Goal: Task Accomplishment & Management: Use online tool/utility

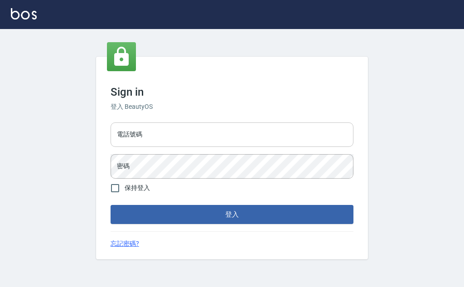
click at [165, 136] on input "電話號碼" at bounding box center [232, 134] width 243 height 24
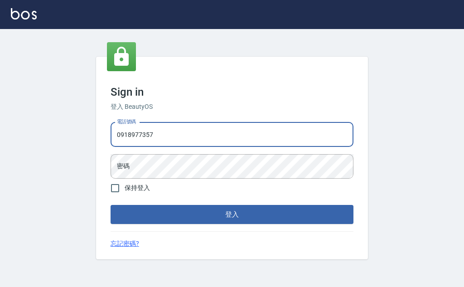
type input "0918977357"
click at [111, 205] on button "登入" at bounding box center [232, 214] width 243 height 19
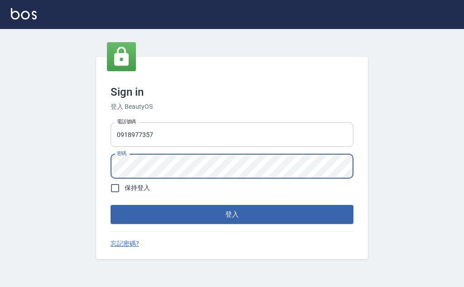
click at [111, 205] on button "登入" at bounding box center [232, 214] width 243 height 19
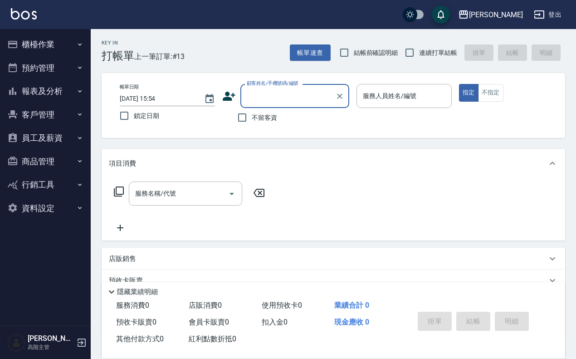
drag, startPoint x: 64, startPoint y: 10, endPoint x: 332, endPoint y: 139, distance: 297.8
click at [332, 139] on div "Key In 打帳單 上一筆訂單:#13 帳單速查 結帳前確認明細 連續打單結帳 掛單 結帳 明細 帳單日期 [DATE] 15:54 鎖定日期 顧客姓名/手…" at bounding box center [333, 236] width 485 height 414
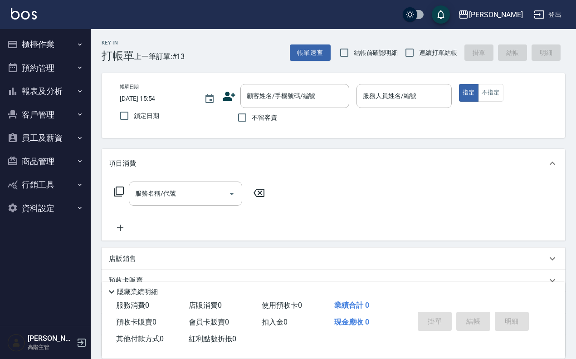
click at [55, 109] on button "客戶管理" at bounding box center [45, 115] width 83 height 24
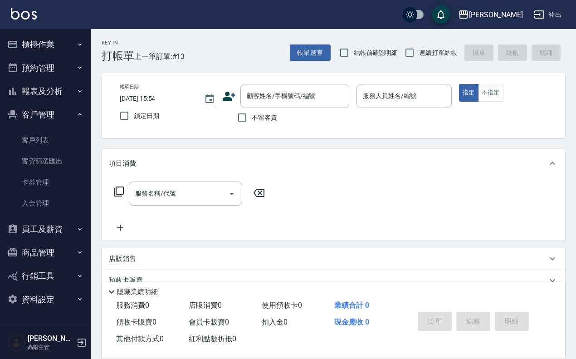
click at [61, 113] on button "客戶管理" at bounding box center [45, 115] width 83 height 24
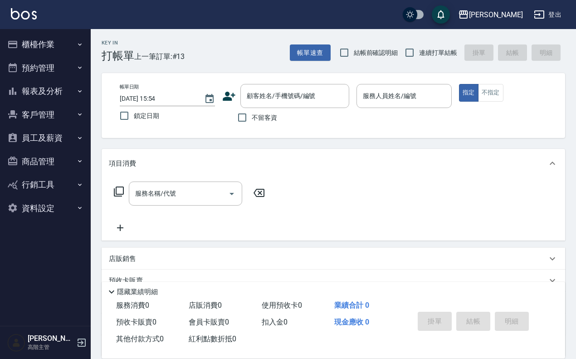
click at [62, 155] on button "商品管理" at bounding box center [45, 162] width 83 height 24
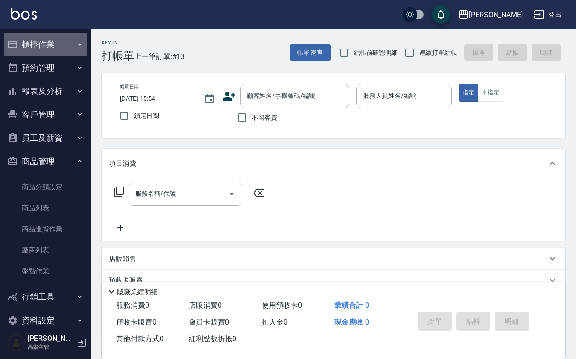
click at [55, 43] on button "櫃檯作業" at bounding box center [45, 45] width 83 height 24
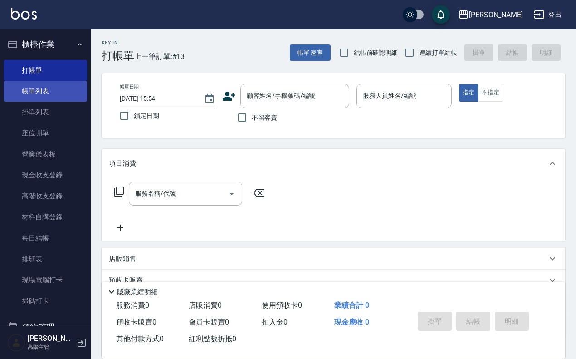
click at [59, 90] on link "帳單列表" at bounding box center [45, 91] width 83 height 21
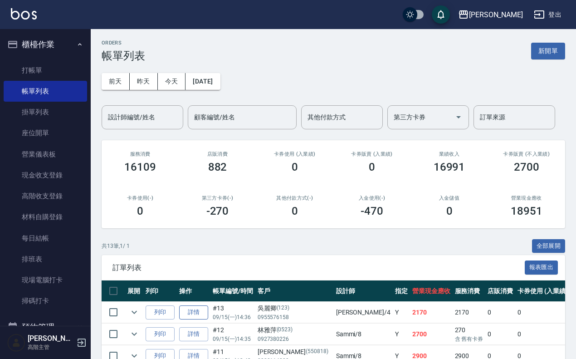
click at [189, 286] on link "詳情" at bounding box center [193, 312] width 29 height 14
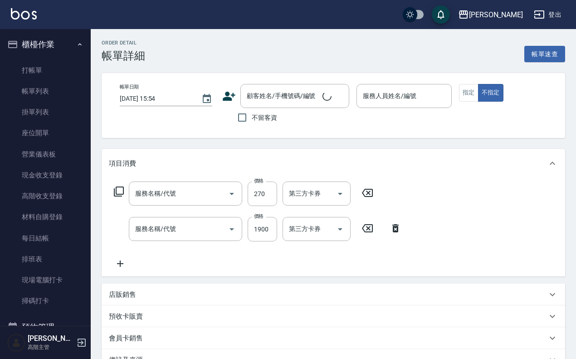
type input "一般洗髮(101)"
type input "2段結構式(584)"
type input "[DATE] 14:36"
type input "吉兒-4"
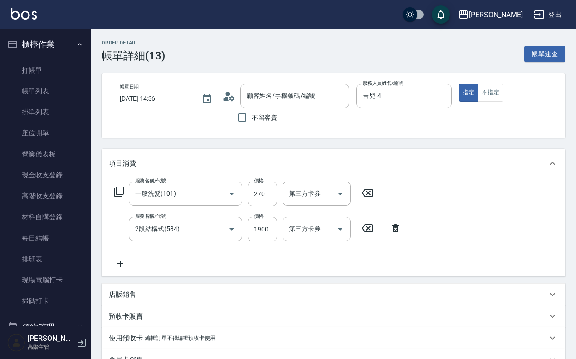
type input "吳麗卿/0955576158/123"
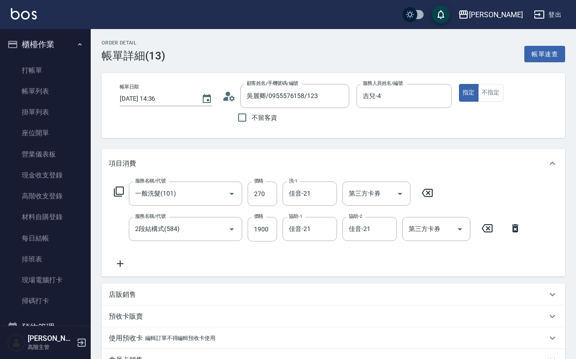
click at [143, 286] on div "店販銷售" at bounding box center [333, 294] width 463 height 22
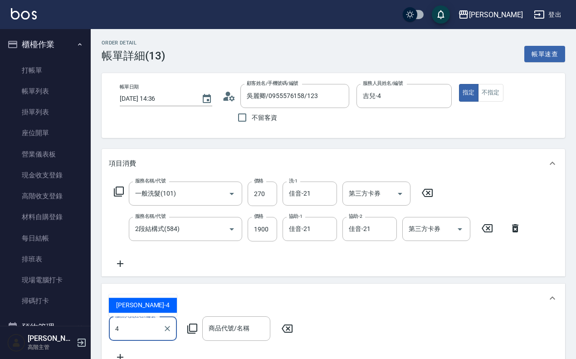
type input "吉兒-4"
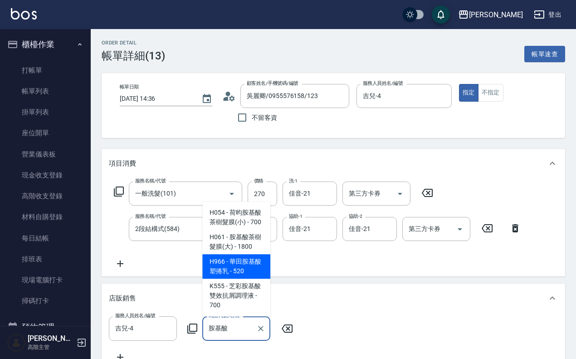
click at [228, 267] on span "H966 - 華田胺基酸塑捲乳 - 520" at bounding box center [236, 266] width 68 height 24
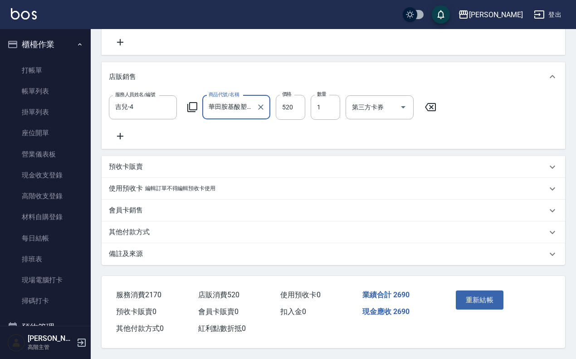
scroll to position [233, 0]
type input "華田胺基酸塑捲乳"
click at [464, 286] on button "重新結帳" at bounding box center [480, 299] width 48 height 19
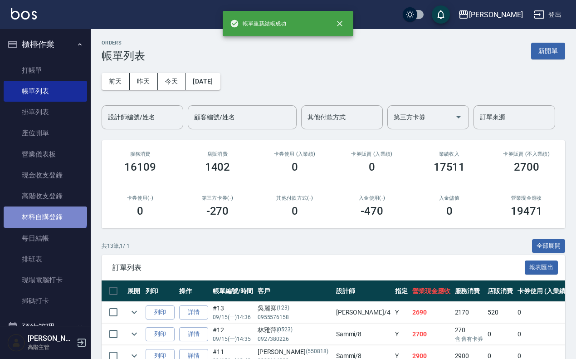
click at [44, 211] on link "材料自購登錄" at bounding box center [45, 216] width 83 height 21
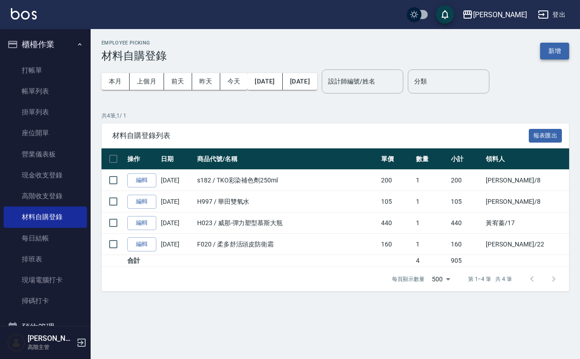
click at [464, 44] on button "新增" at bounding box center [554, 51] width 29 height 17
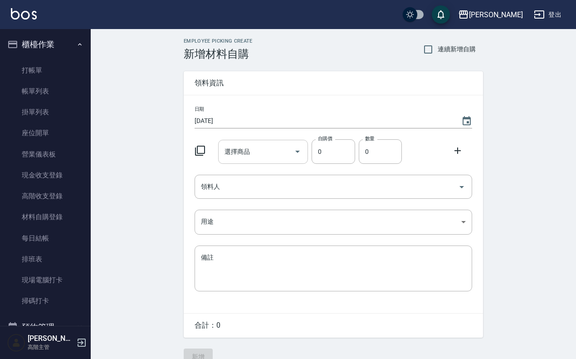
click at [271, 154] on input "選擇商品" at bounding box center [256, 152] width 68 height 16
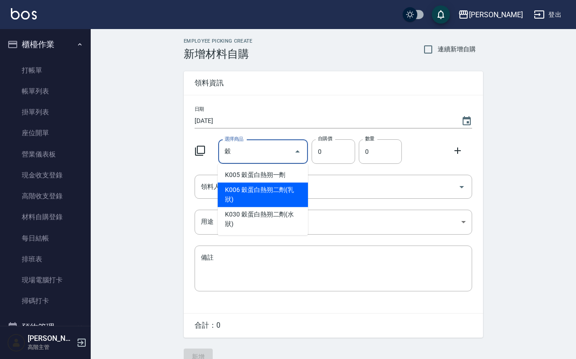
click at [271, 199] on li "K006 穀蛋白熱朔二劑(乳狀)" at bounding box center [263, 194] width 90 height 24
type input "穀蛋白熱朔二劑(乳狀)"
type input "200"
type input "1"
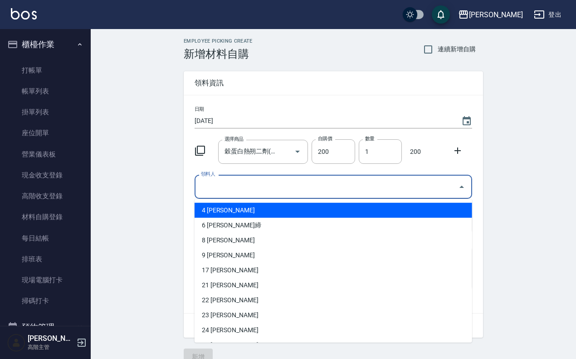
click at [257, 194] on input "領料人" at bounding box center [327, 187] width 256 height 16
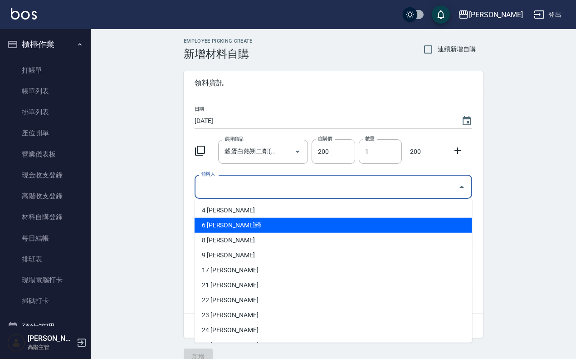
click at [238, 219] on li "6 [PERSON_NAME]締" at bounding box center [332, 225] width 277 height 15
type input "[PERSON_NAME]締"
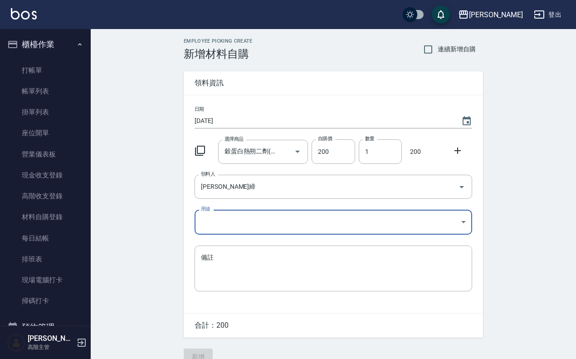
click at [238, 219] on body "上越[PERSON_NAME] 登出 櫃檯作業 打帳單 帳單列表 掛單列表 座位開單 營業儀表板 現金收支登錄 高階收支登錄 材料自購登錄 每日結帳 排班表 …" at bounding box center [288, 186] width 576 height 373
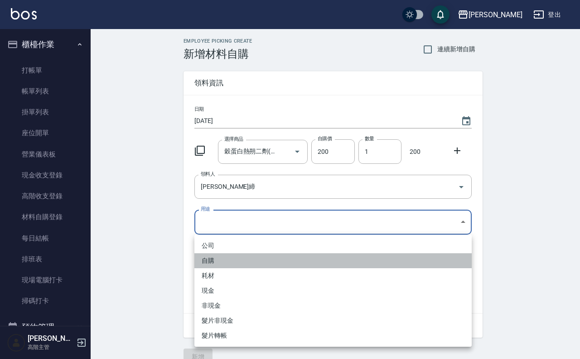
click at [234, 253] on li "自購" at bounding box center [332, 260] width 277 height 15
type input "自購"
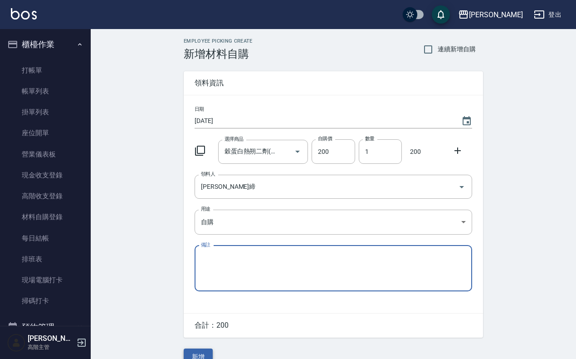
scroll to position [16, 0]
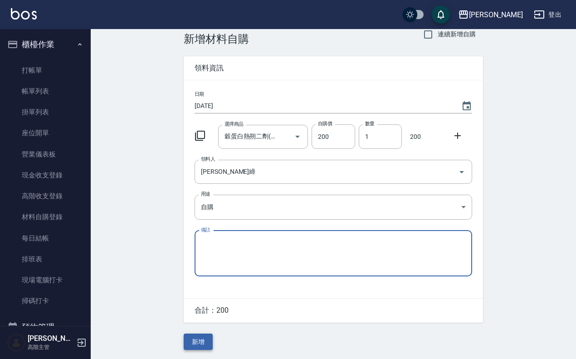
click at [201, 286] on button "新增" at bounding box center [198, 341] width 29 height 17
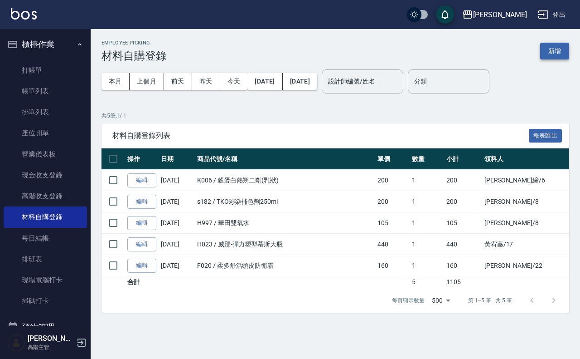
click at [464, 48] on button "新增" at bounding box center [554, 51] width 29 height 17
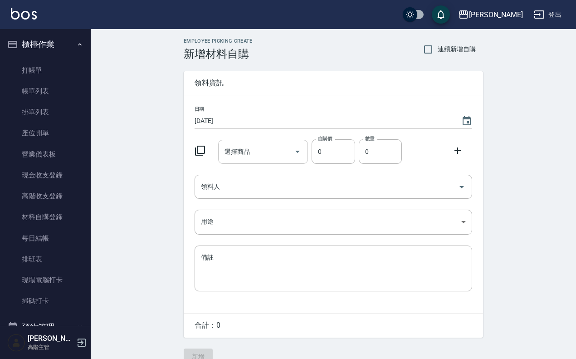
click at [275, 150] on input "選擇商品" at bounding box center [256, 152] width 68 height 16
type input "[PERSON_NAME]"
type input "ㄏ"
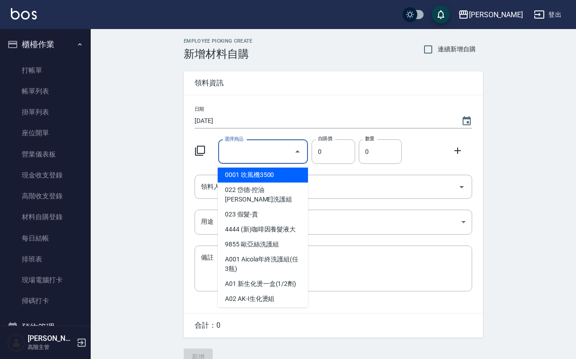
type input "ㄏ"
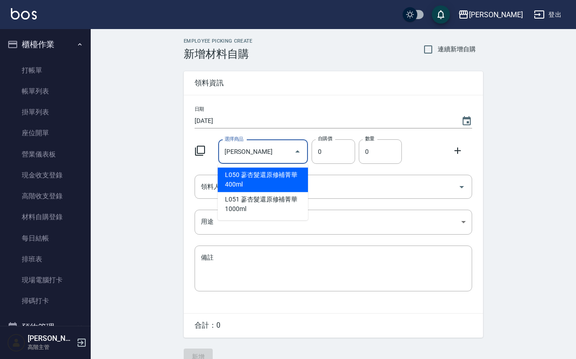
click at [252, 182] on li "L050 蔘杏髮還原修補菁華400ml" at bounding box center [263, 179] width 90 height 24
type input "蔘杏髮還原修補菁華400ml"
type input "280"
type input "1"
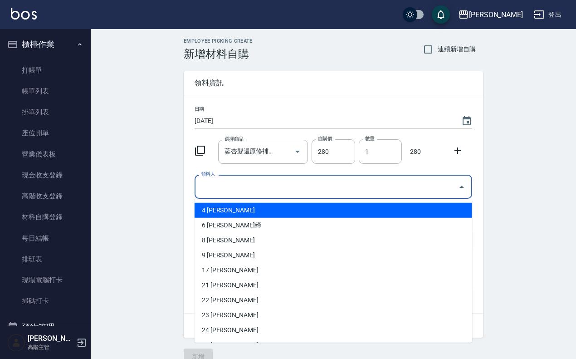
click at [261, 180] on input "領料人" at bounding box center [327, 187] width 256 height 16
click at [240, 212] on li "4 [PERSON_NAME]" at bounding box center [332, 210] width 277 height 15
type input "陳芊瑜"
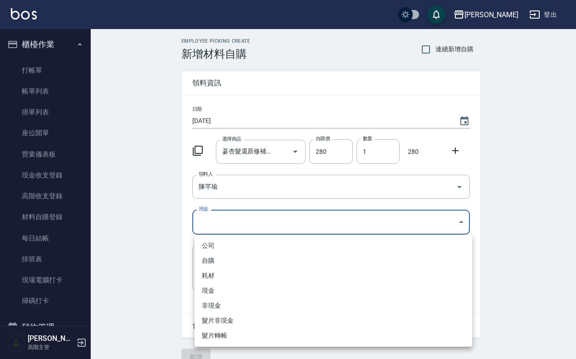
click at [240, 212] on body "上越[PERSON_NAME] 登出 櫃檯作業 打帳單 帳單列表 掛單列表 座位開單 營業儀表板 現金收支登錄 高階收支登錄 材料自購登錄 每日結帳 排班表 …" at bounding box center [288, 186] width 576 height 373
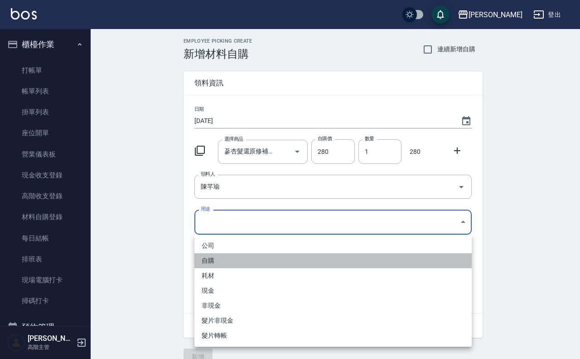
click at [230, 261] on li "自購" at bounding box center [332, 260] width 277 height 15
type input "自購"
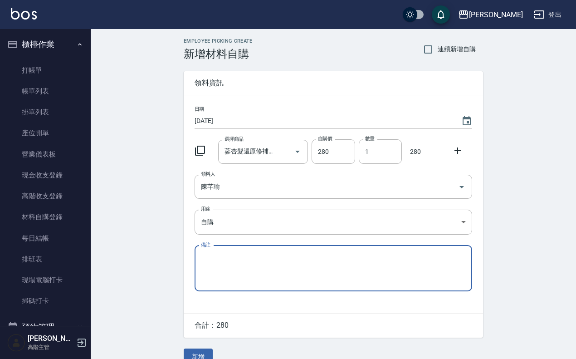
click at [202, 286] on div "Employee Picking Create 新增材料自購 連續新增自購 領料資訊 日期 [DATE] 選擇商品 蔘杏髮還原修補菁華400ml 選擇商品 自…" at bounding box center [332, 201] width 317 height 344
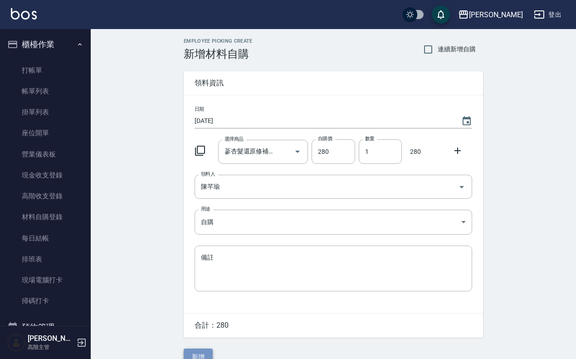
click at [202, 286] on button "新增" at bounding box center [198, 356] width 29 height 17
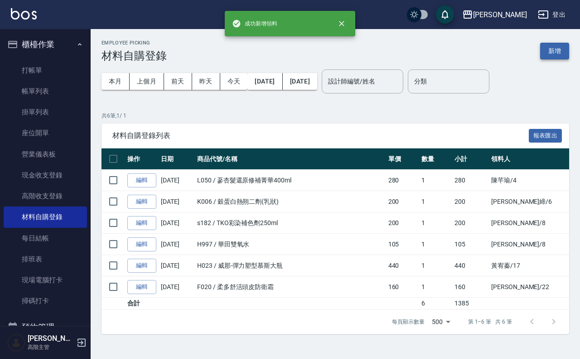
click at [464, 51] on button "新增" at bounding box center [554, 51] width 29 height 17
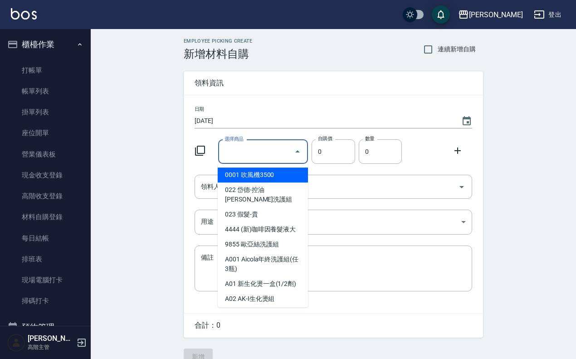
click at [234, 156] on input "選擇商品" at bounding box center [256, 152] width 68 height 16
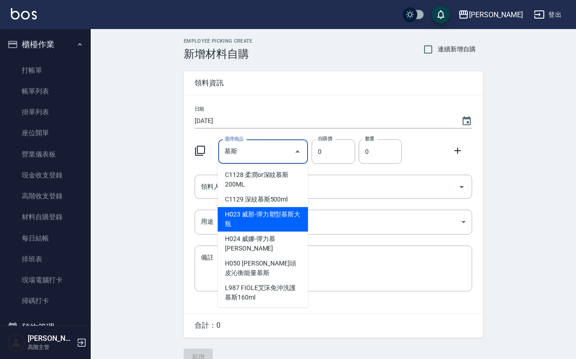
type input "威那-彈力塑型慕斯大瓶"
type input "495"
type input "1"
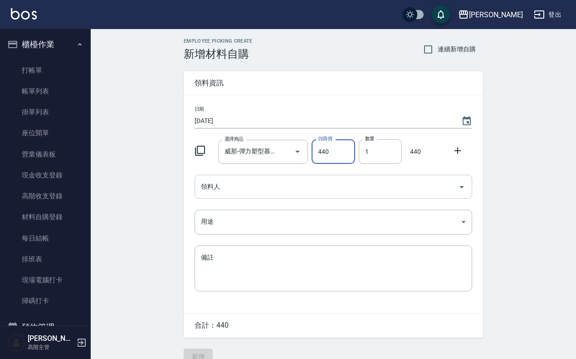
type input "440"
click at [239, 184] on input "領料人" at bounding box center [327, 187] width 256 height 16
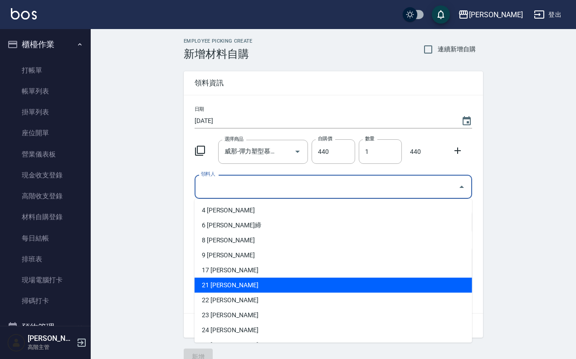
click at [284, 286] on li "21 [PERSON_NAME]" at bounding box center [332, 284] width 277 height 15
type input "[PERSON_NAME]"
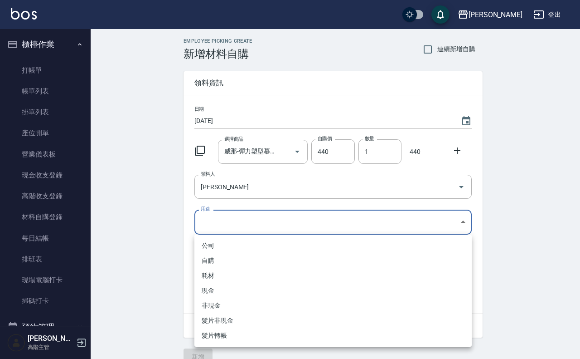
click at [252, 223] on body "上越[PERSON_NAME] 登出 櫃檯作業 打帳單 帳單列表 掛單列表 座位開單 營業儀表板 現金收支登錄 高階收支登錄 材料自購登錄 每日結帳 排班表 …" at bounding box center [290, 186] width 580 height 373
click at [241, 262] on li "自購" at bounding box center [332, 260] width 277 height 15
type input "自購"
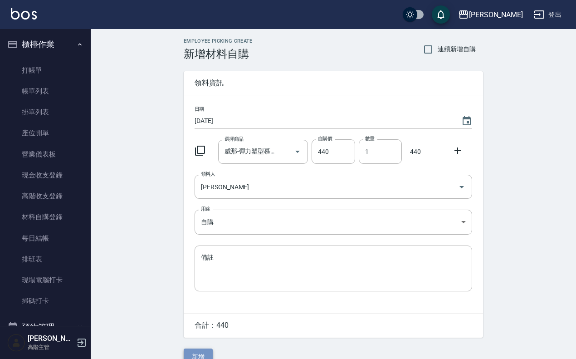
click at [199, 286] on button "新增" at bounding box center [198, 356] width 29 height 17
